Goal: Task Accomplishment & Management: Manage account settings

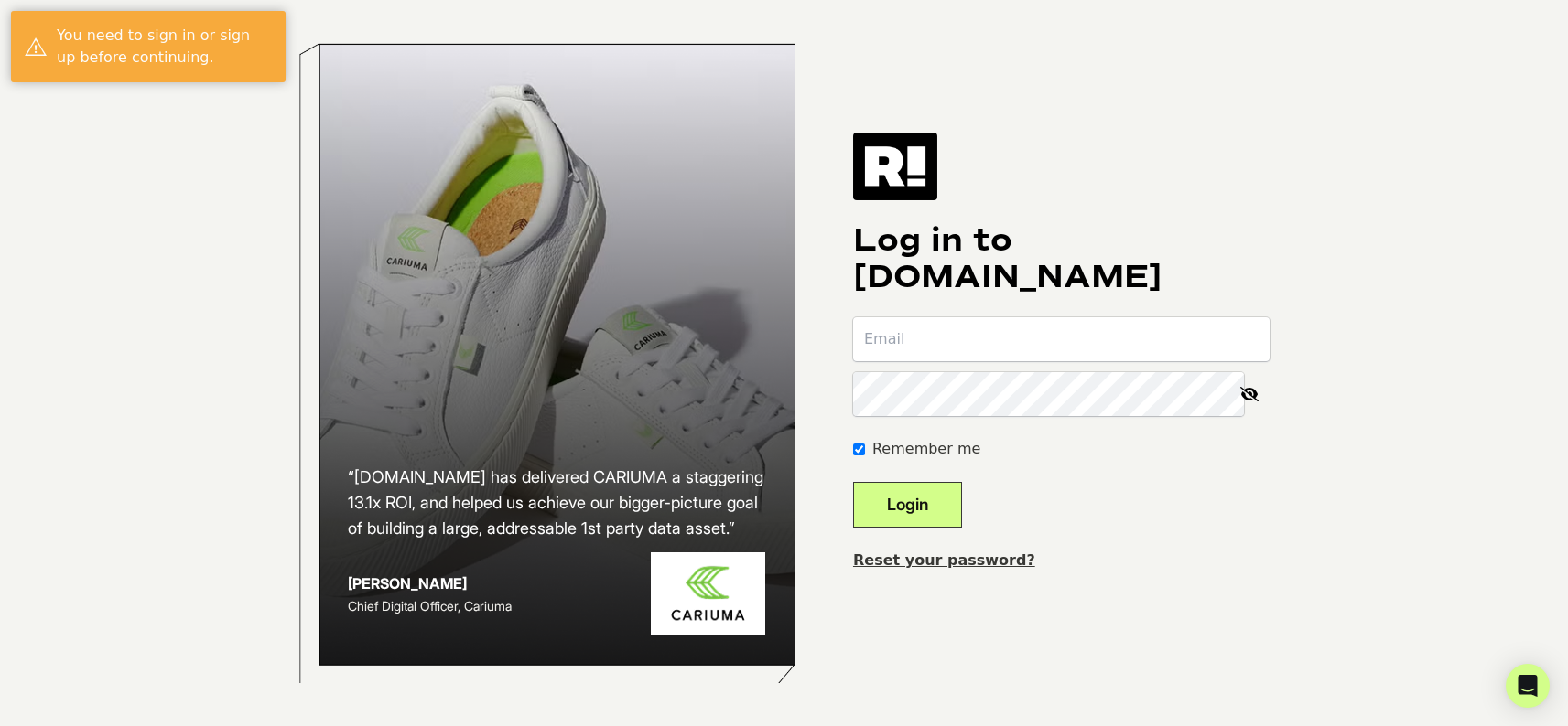
click at [994, 339] on input "email" at bounding box center [1062, 339] width 417 height 44
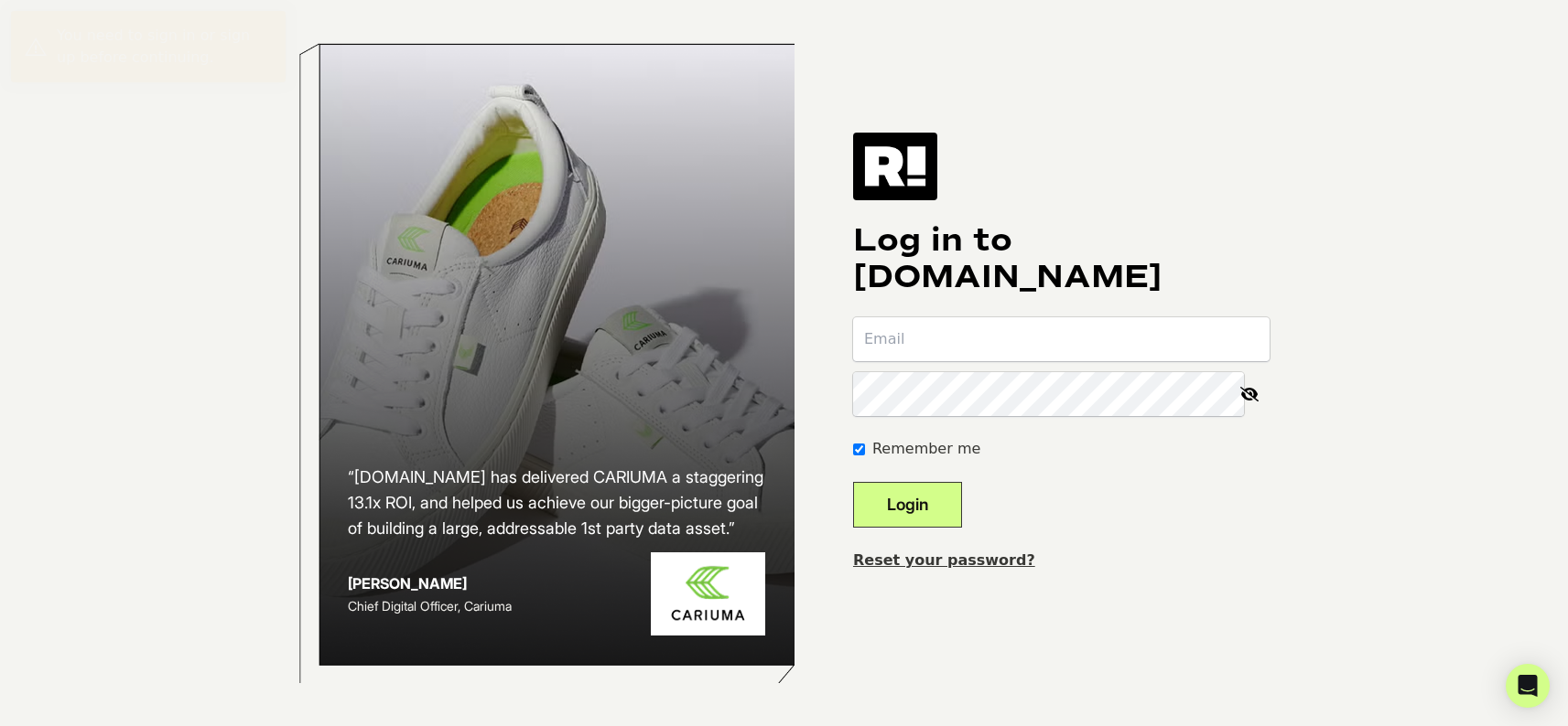
type input "bowser@hyros.com"
click at [853, 482] on button "Login" at bounding box center [907, 505] width 109 height 46
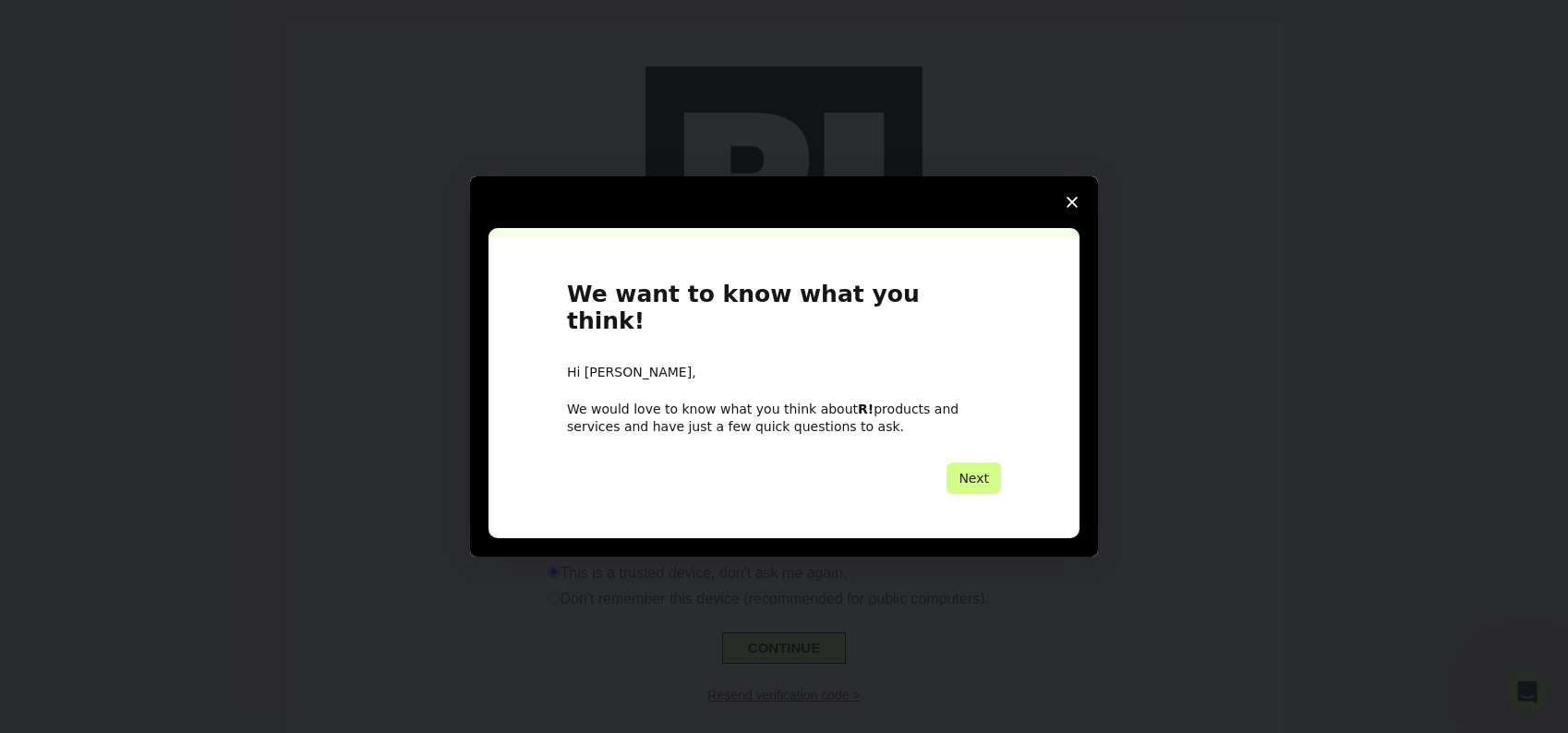
click at [1078, 212] on span "Close survey" at bounding box center [1072, 202] width 52 height 52
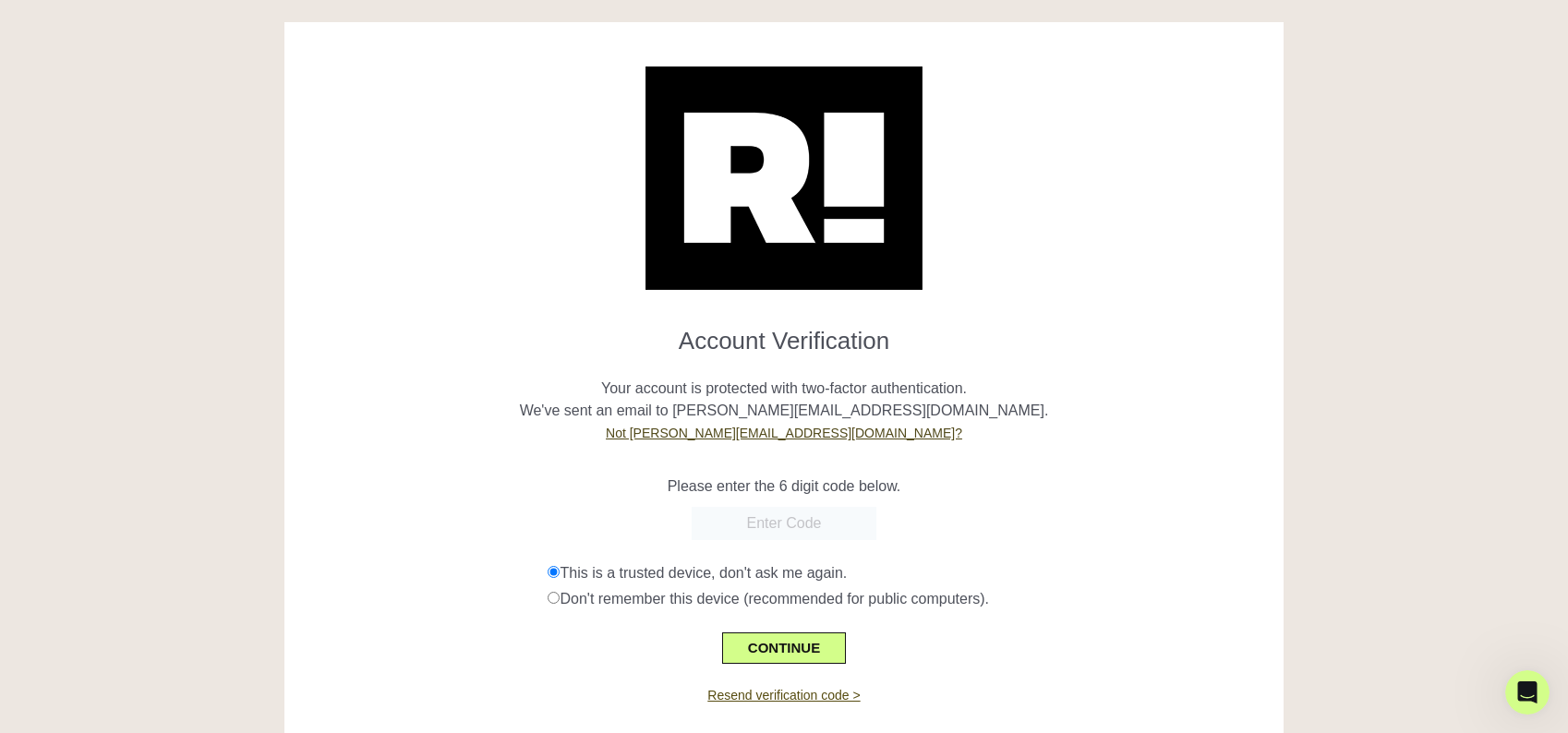
click at [803, 692] on link "Resend verification code >" at bounding box center [784, 695] width 153 height 15
click at [792, 520] on input "text" at bounding box center [784, 524] width 184 height 34
paste input "704725"
type input "704725"
click at [807, 644] on button "CONTINUE" at bounding box center [784, 649] width 124 height 32
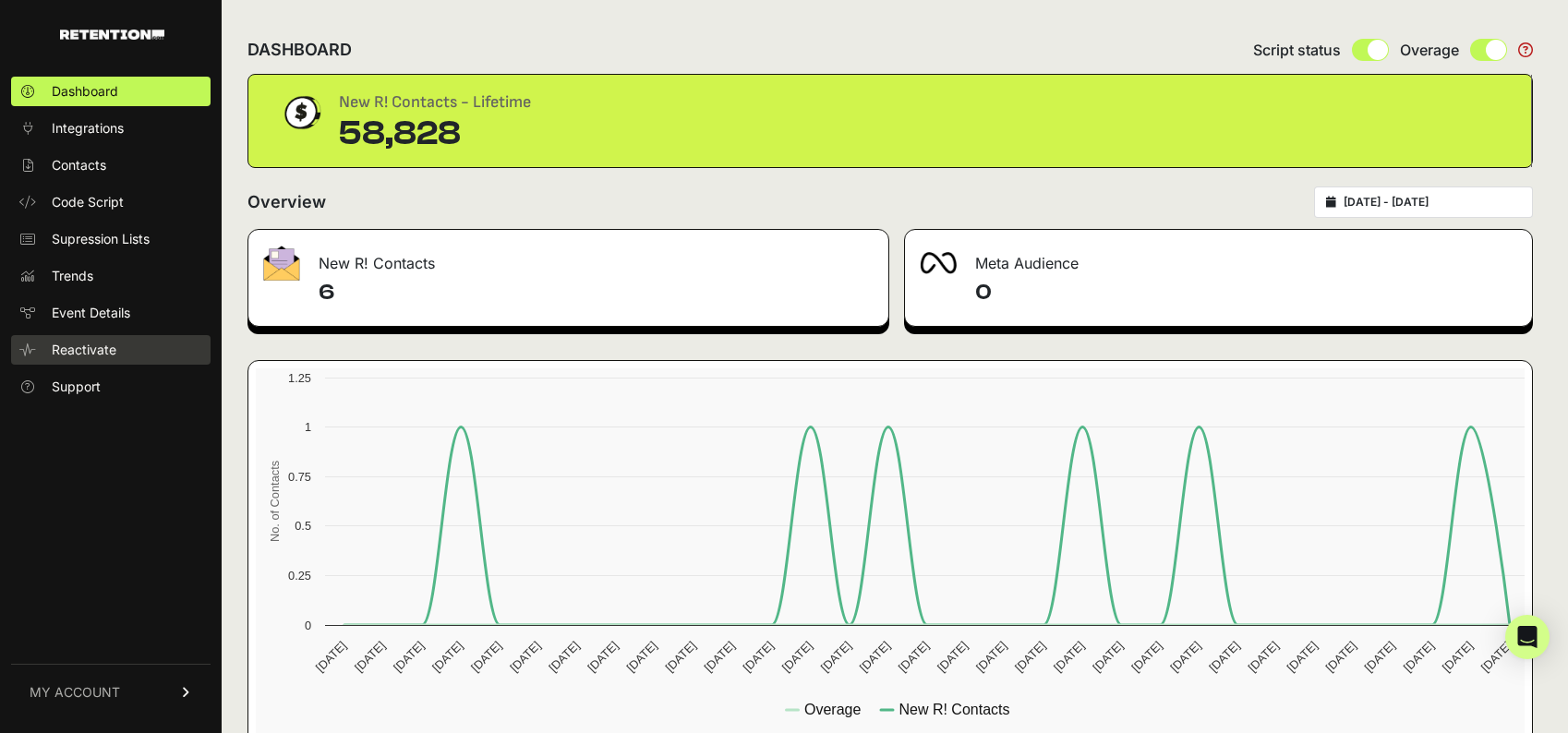
click at [89, 356] on span "Reactivate" at bounding box center [83, 350] width 64 height 19
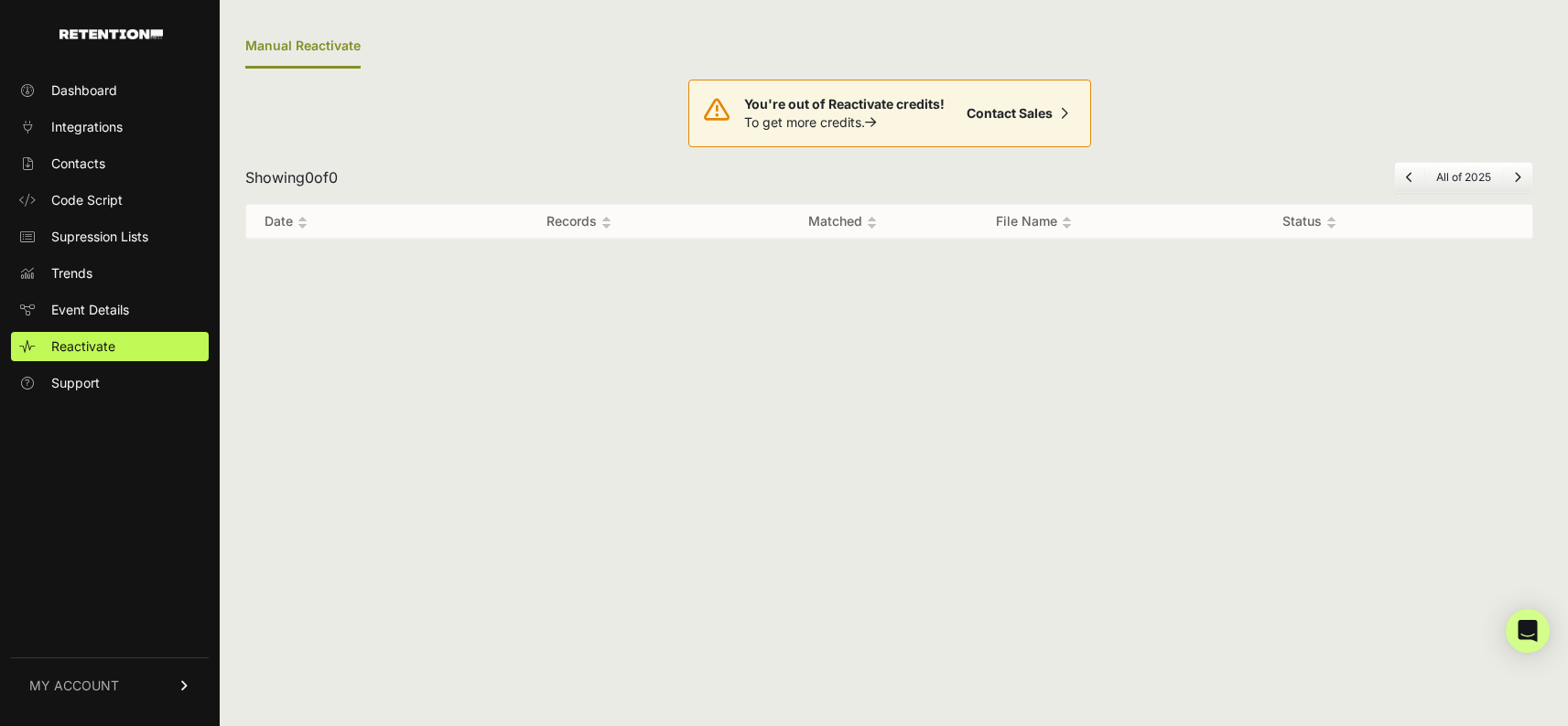
click at [187, 689] on icon at bounding box center [185, 686] width 13 height 11
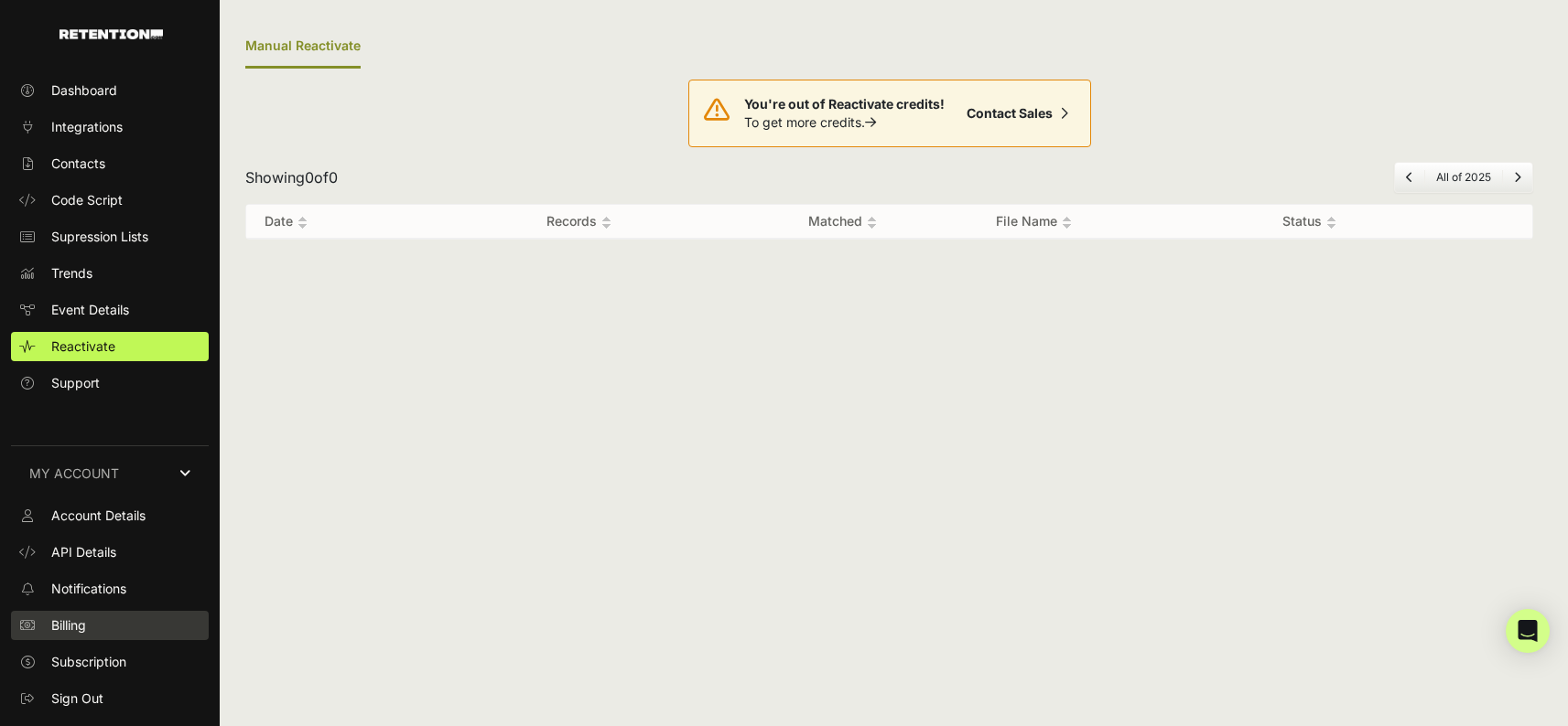
click at [101, 625] on link "Billing" at bounding box center [109, 626] width 198 height 29
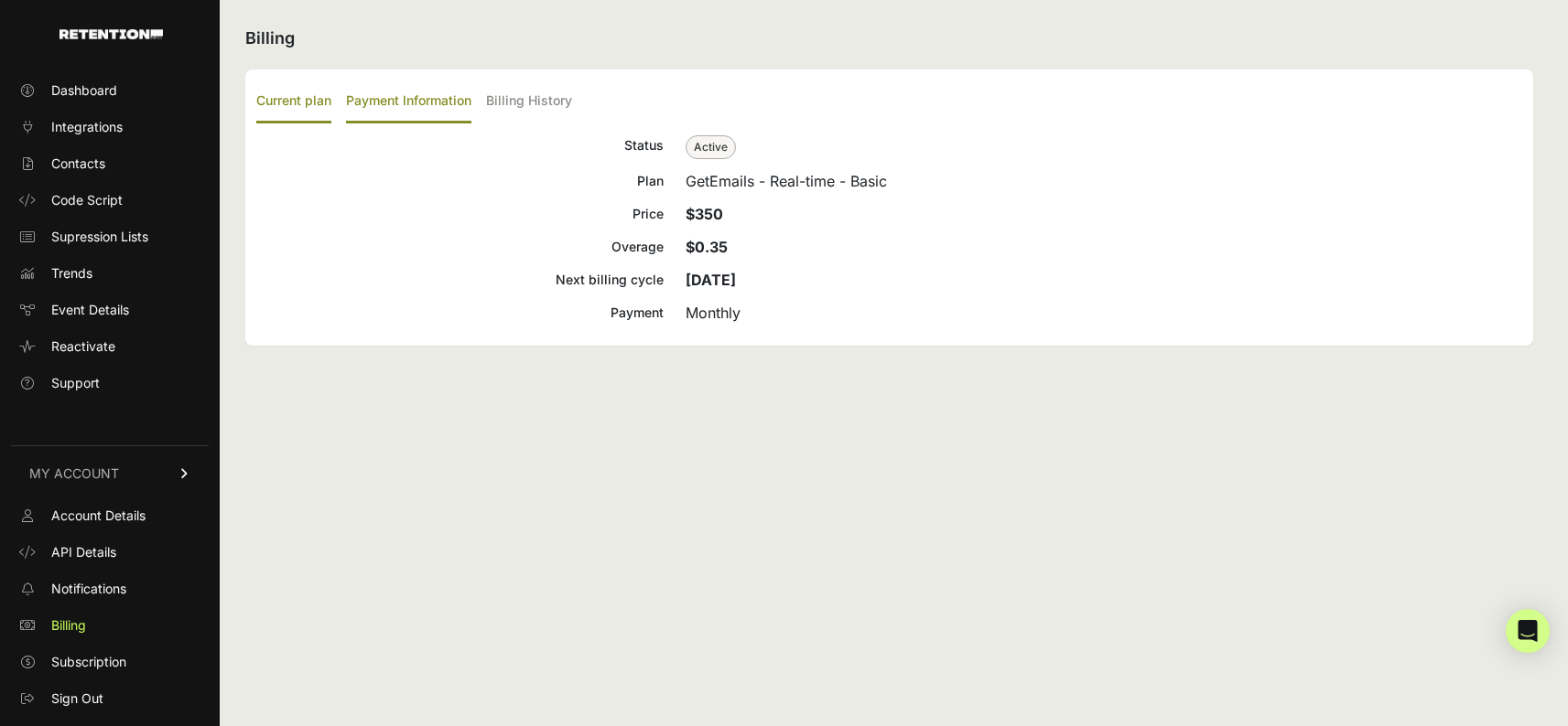
click at [445, 108] on label "Payment Information" at bounding box center [409, 102] width 126 height 43
click at [0, 0] on input "Payment Information" at bounding box center [0, 0] width 0 height 0
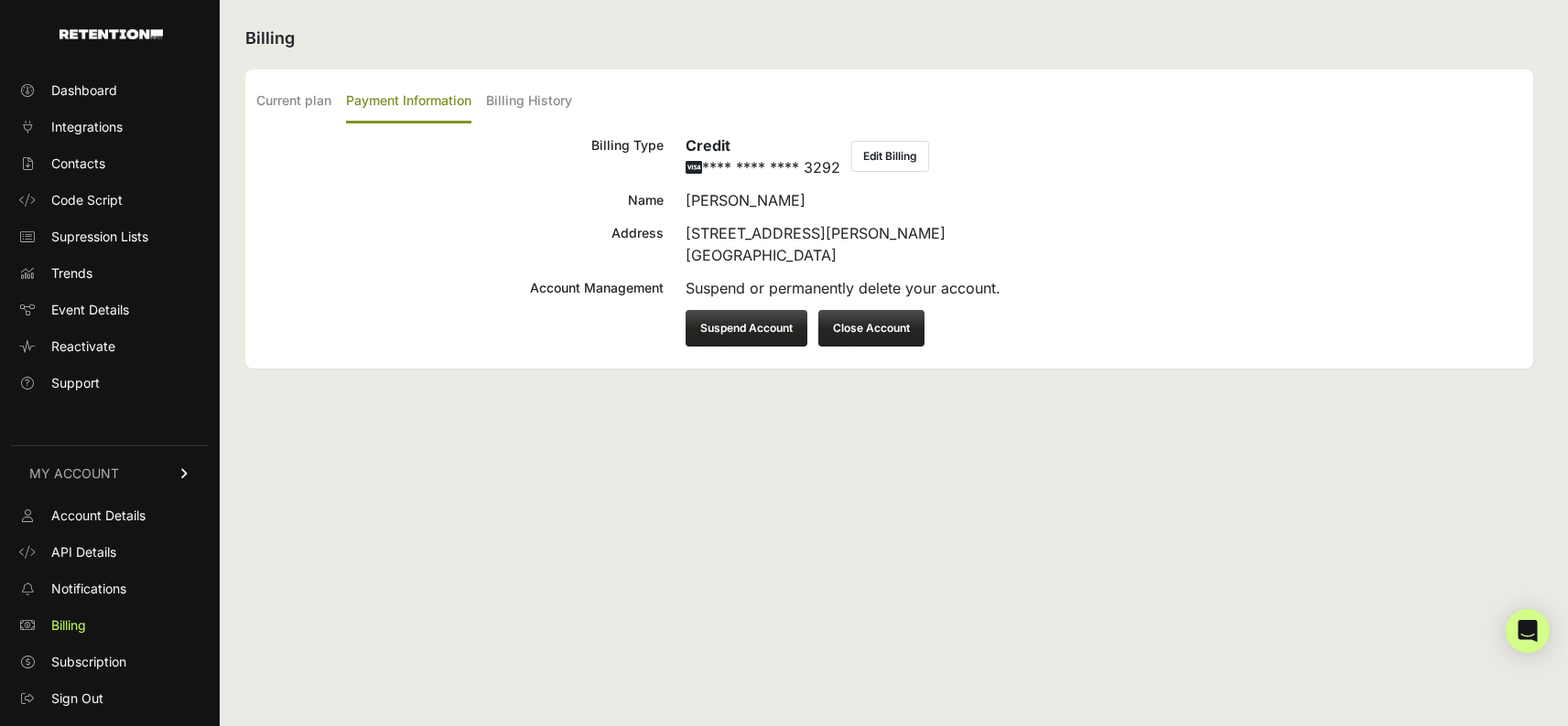
click at [858, 326] on button "Close Account" at bounding box center [871, 328] width 106 height 36
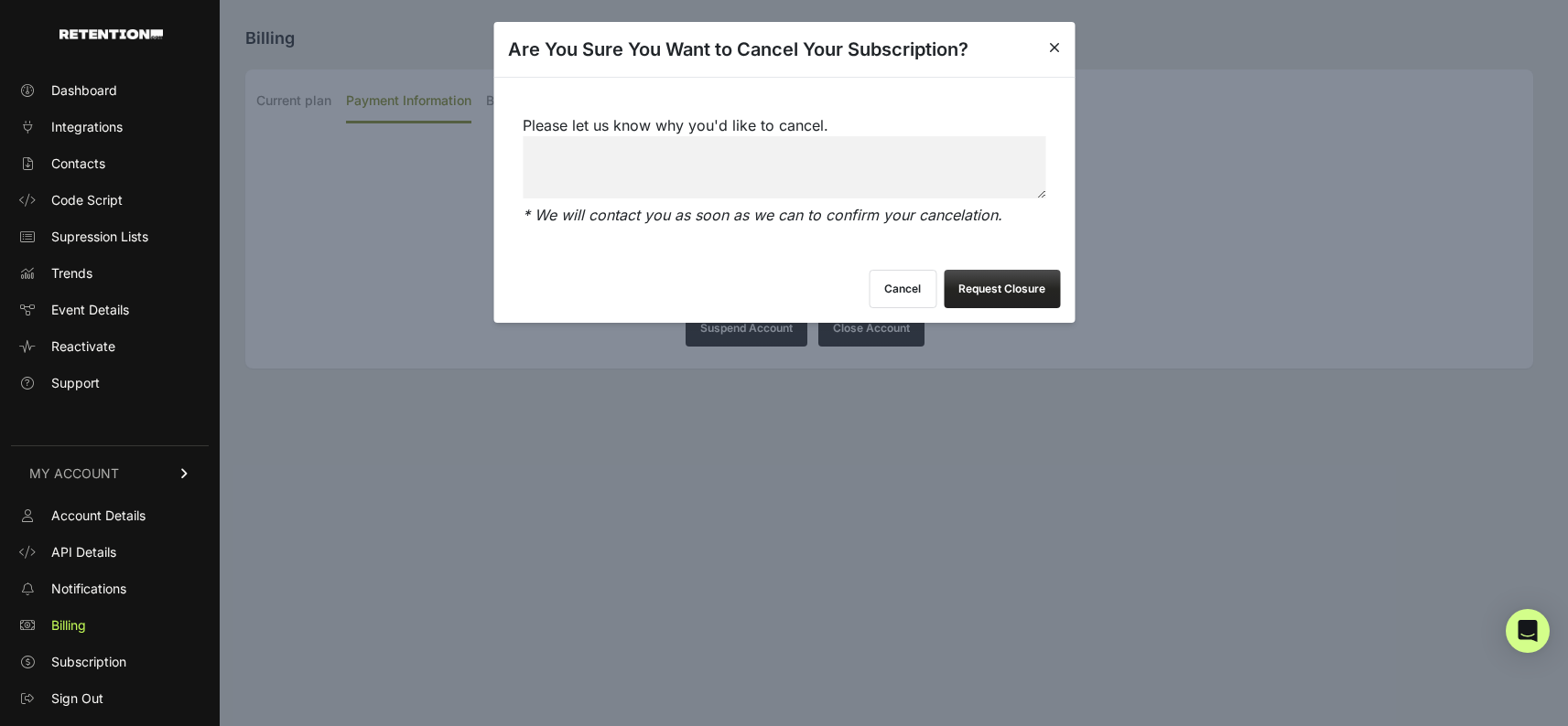
click at [981, 299] on button "Request Closure" at bounding box center [1002, 289] width 116 height 38
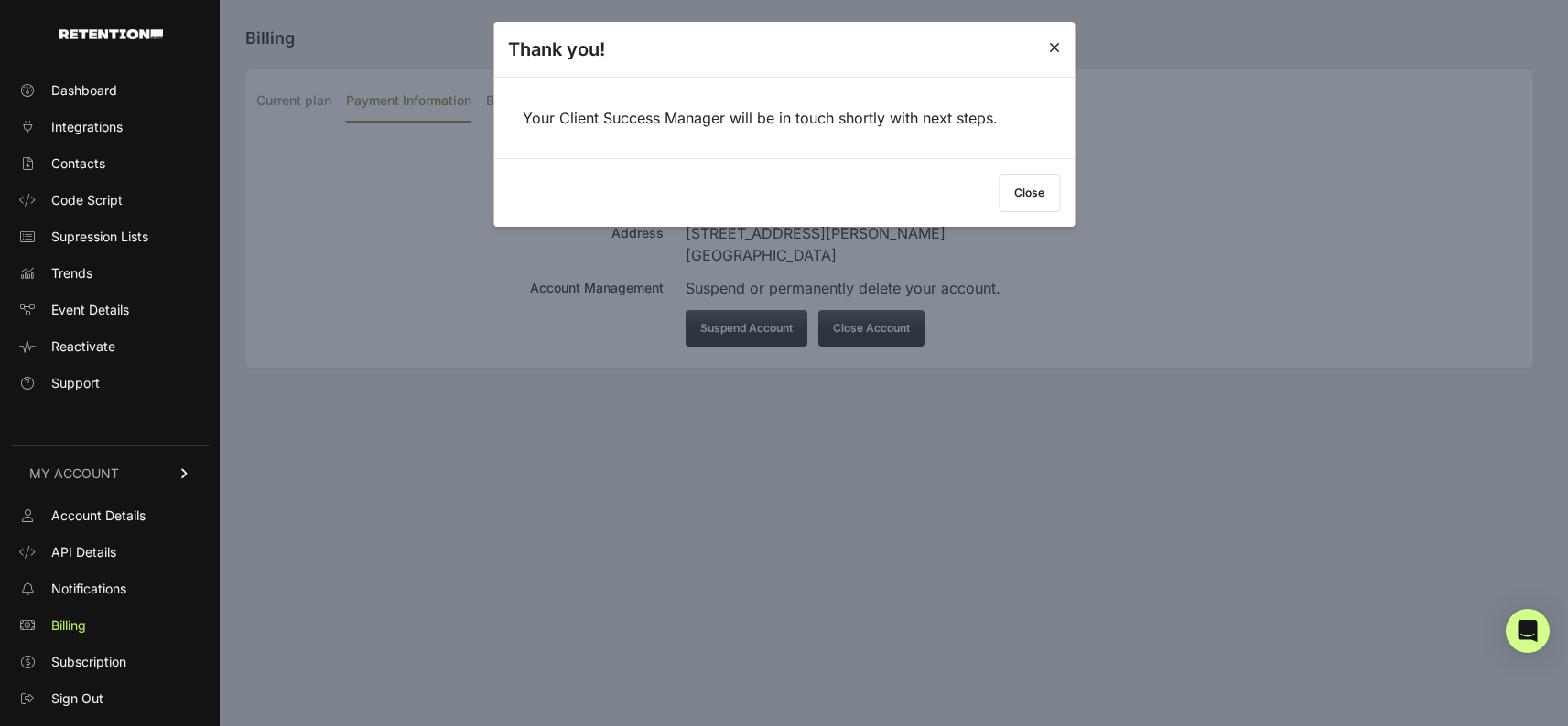
click at [1049, 50] on icon at bounding box center [1054, 47] width 11 height 15
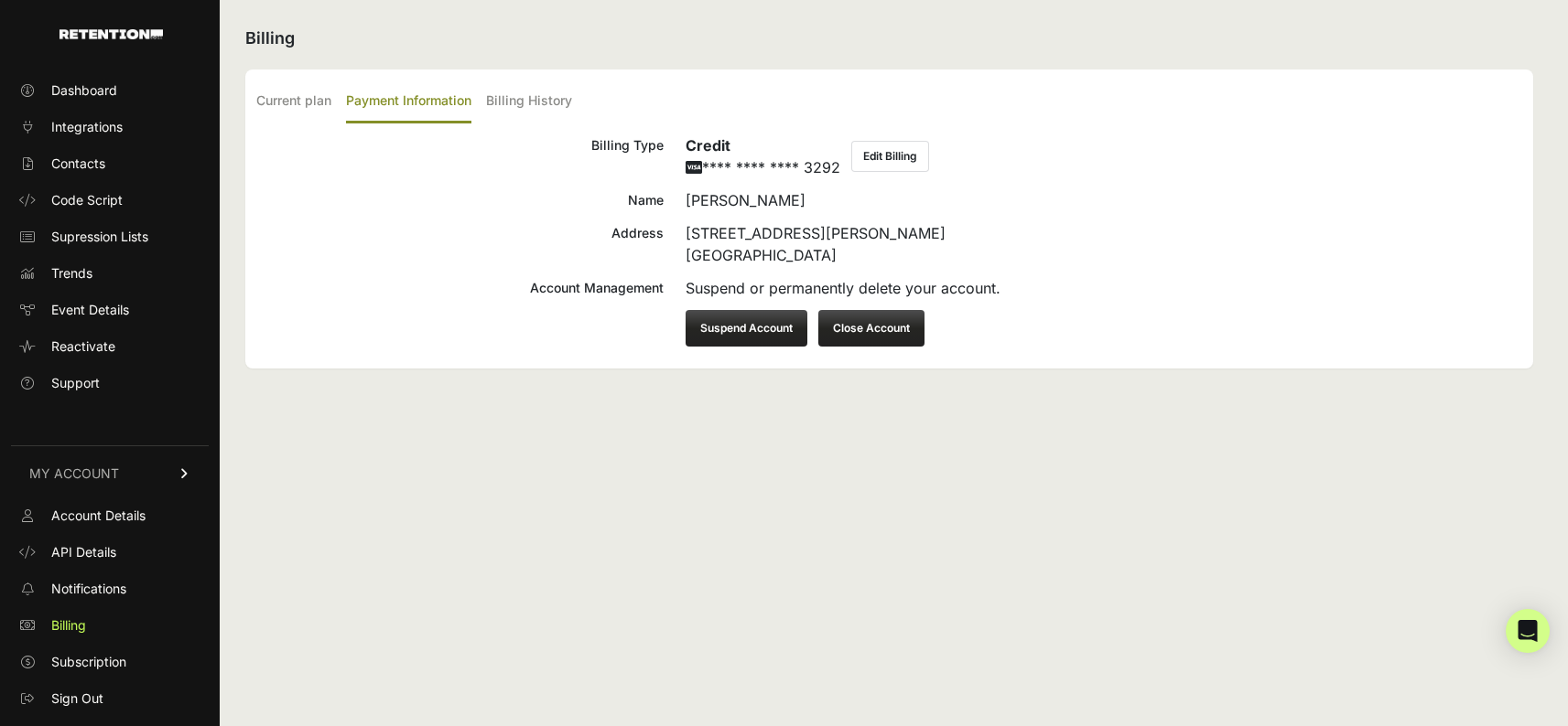
drag, startPoint x: 807, startPoint y: 168, endPoint x: 846, endPoint y: 172, distance: 39.2
click at [846, 172] on div "Credit **** **** **** 3292 Edit Billing" at bounding box center [1103, 156] width 837 height 44
copy p "3292"
click at [865, 339] on button "Close Account" at bounding box center [871, 328] width 106 height 36
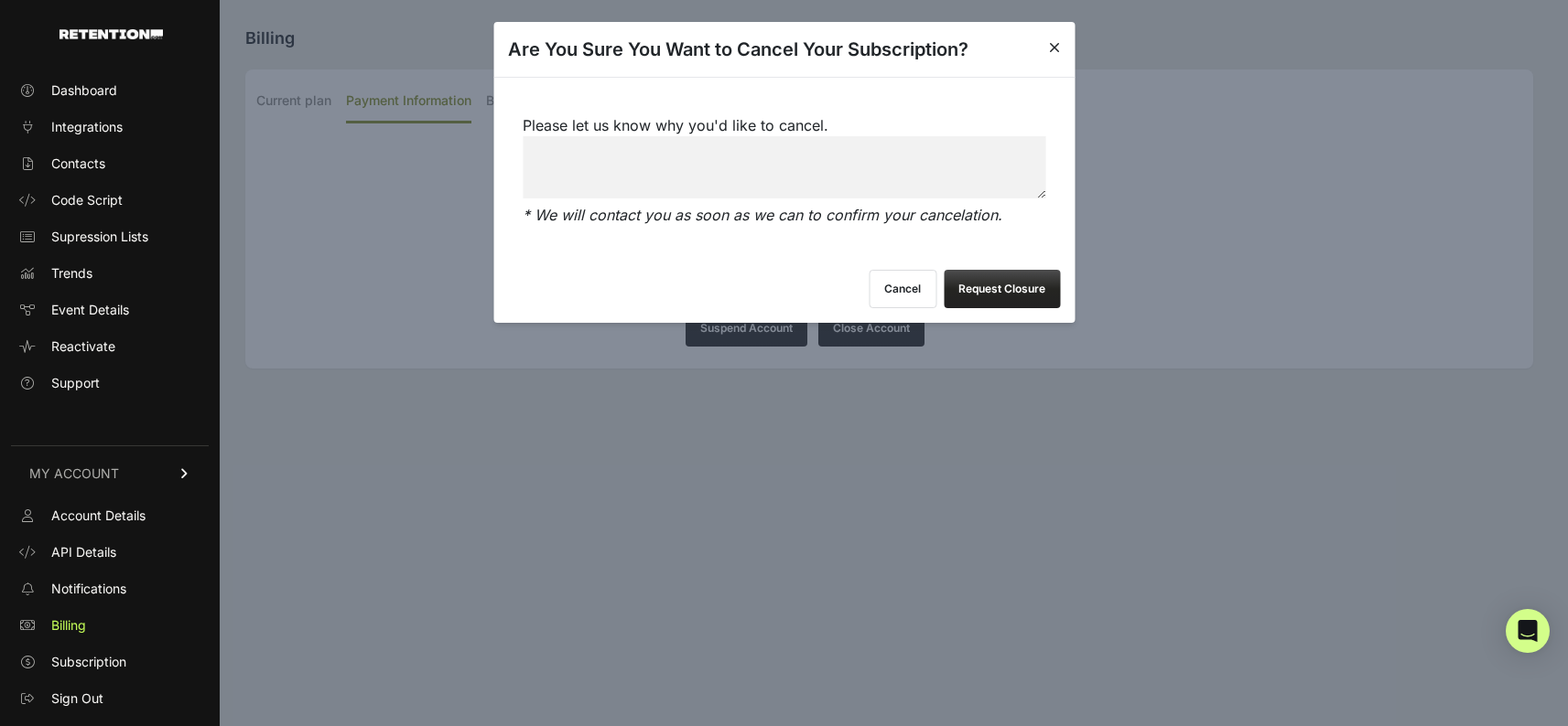
click at [801, 181] on textarea "Please let us know why you'd like to cancel." at bounding box center [784, 167] width 523 height 62
click at [801, 180] on textarea "Please let us know why you'd like to cancel." at bounding box center [784, 167] width 523 height 62
type textarea "cancel now or we will chargeback. Thanks."
click at [1038, 295] on button "Request Closure" at bounding box center [1002, 289] width 116 height 38
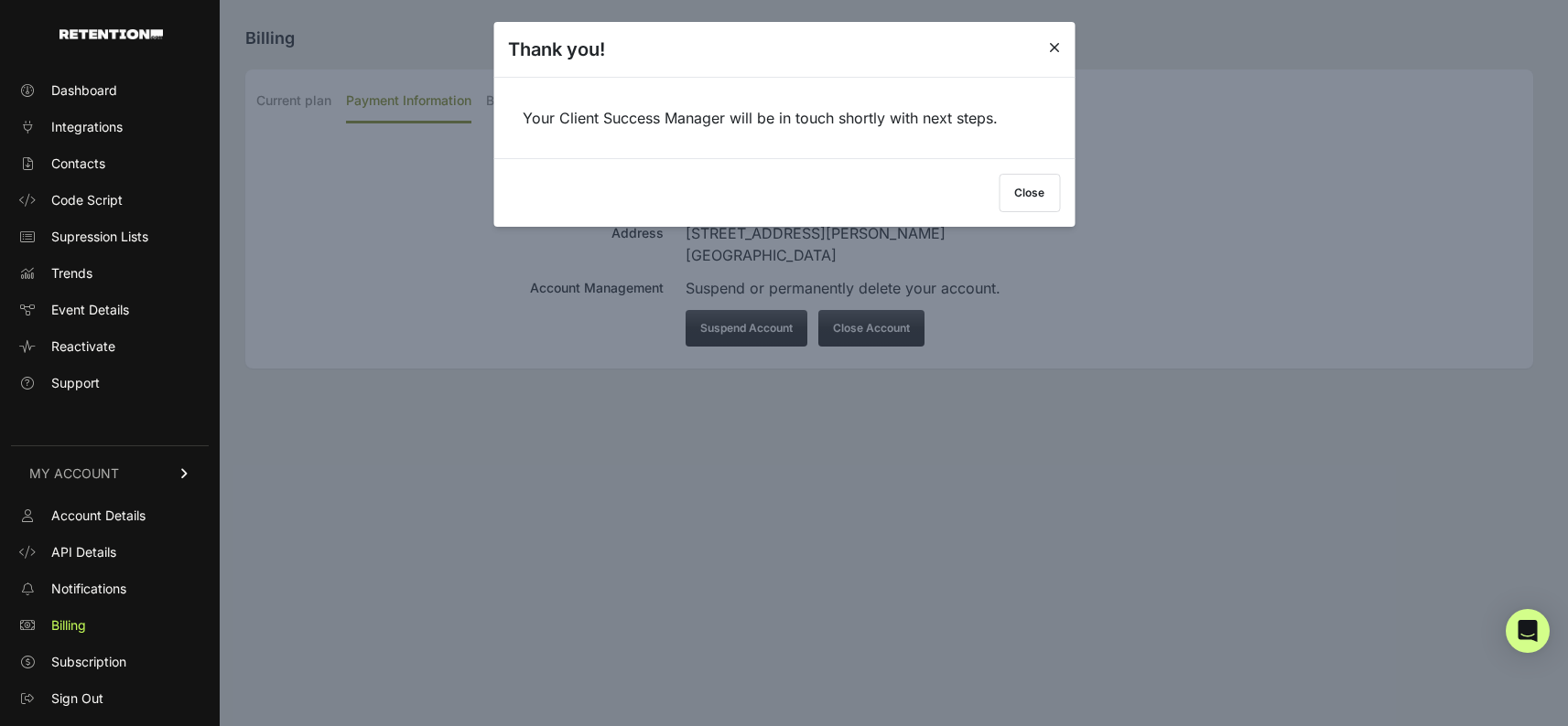
click at [1064, 56] on div "Thank you!" at bounding box center [784, 49] width 581 height 55
drag, startPoint x: 1055, startPoint y: 54, endPoint x: 976, endPoint y: 101, distance: 91.9
click at [1054, 54] on icon at bounding box center [1054, 47] width 11 height 15
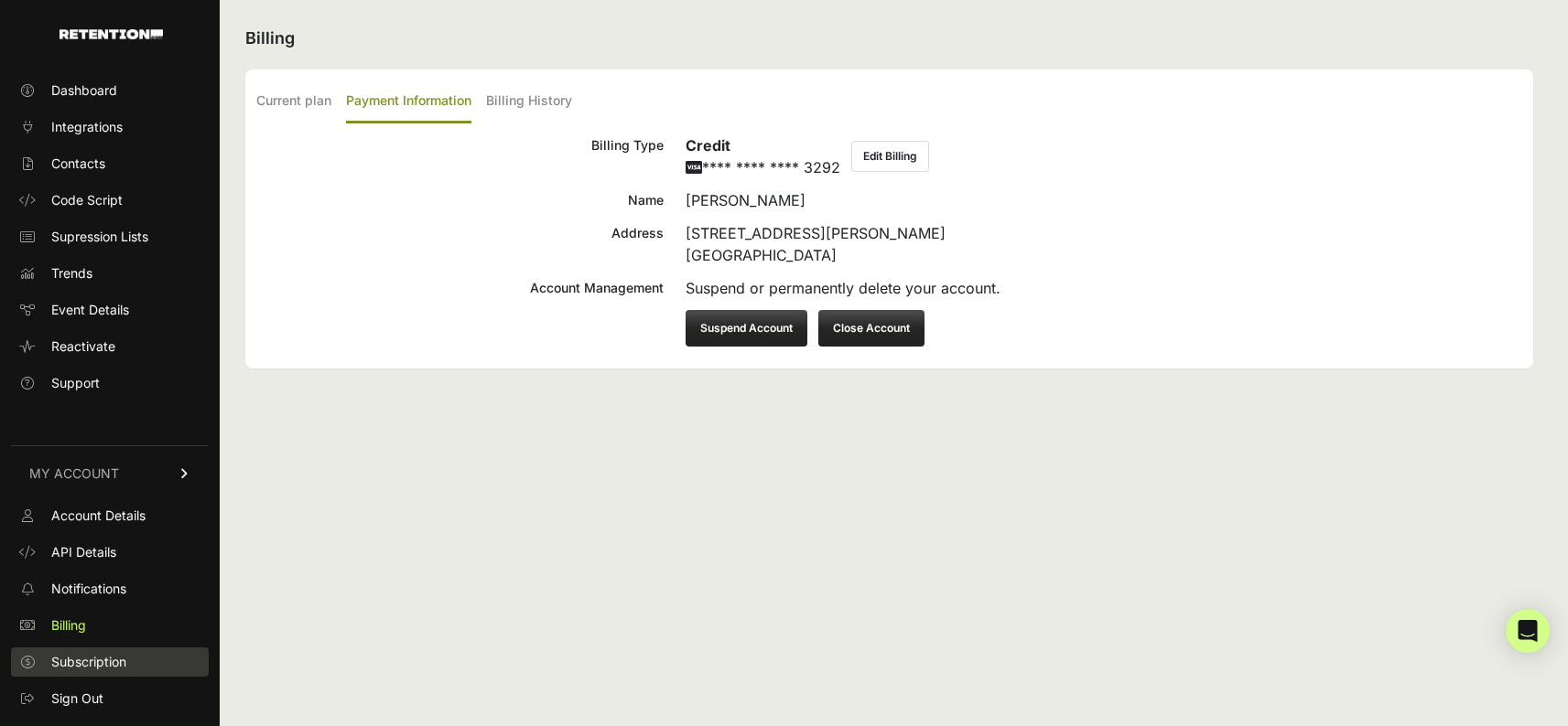
click at [105, 658] on span "Subscription" at bounding box center [88, 662] width 75 height 19
